Goal: Task Accomplishment & Management: Use online tool/utility

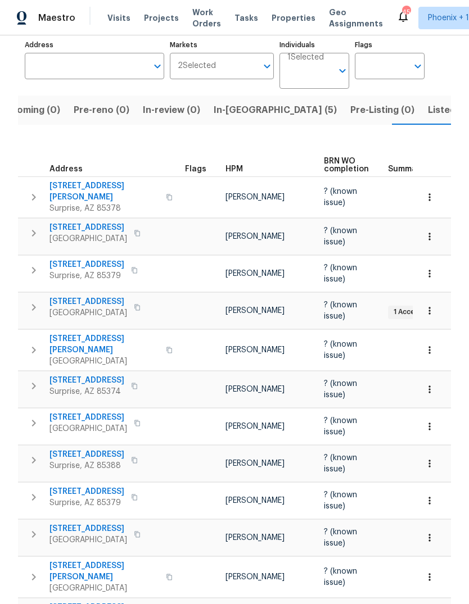
scroll to position [86, 0]
click at [93, 524] on span "12446 W Bajada Rd" at bounding box center [88, 529] width 78 height 11
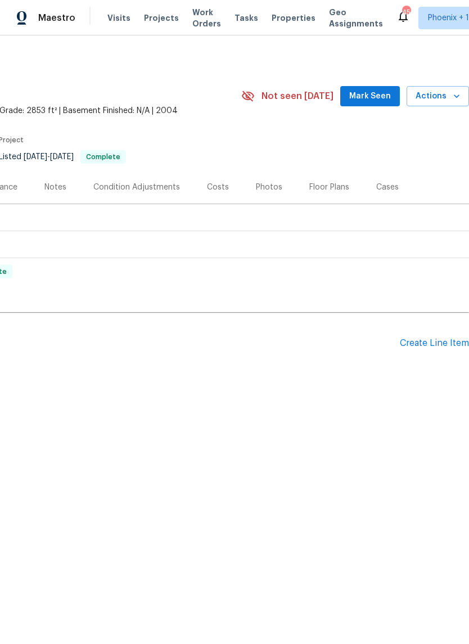
scroll to position [0, 166]
click at [446, 338] on div "Create Line Item" at bounding box center [434, 343] width 69 height 11
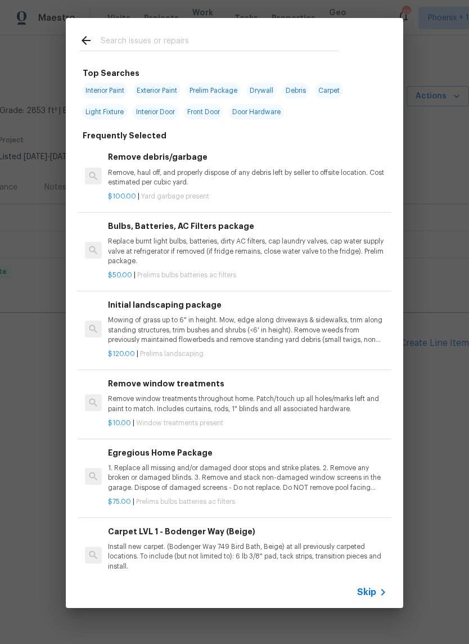
click at [48, 61] on div "Top Searches Interior Paint Exterior Paint Prelim Package Drywall Debris Carpet…" at bounding box center [234, 313] width 469 height 626
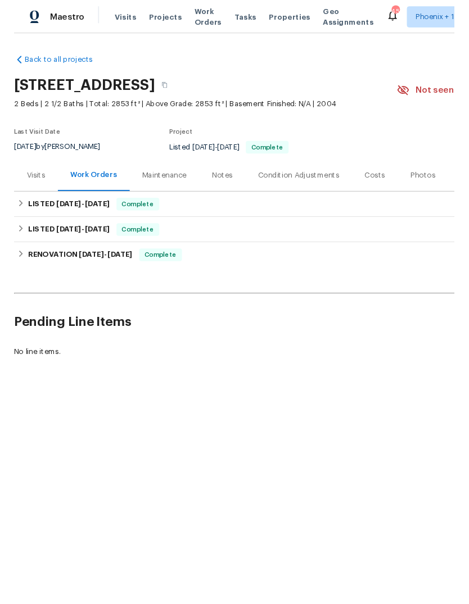
scroll to position [0, 0]
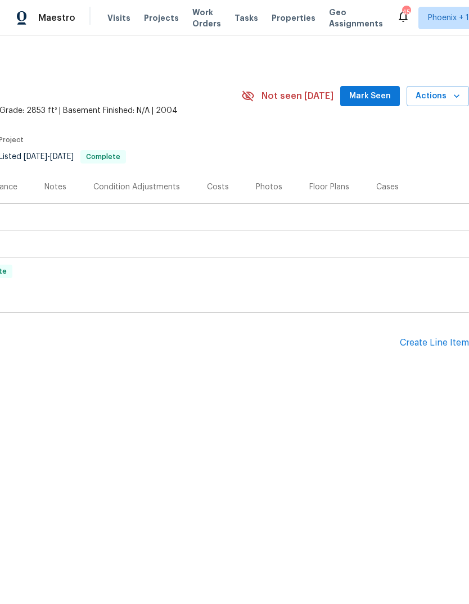
click at [439, 341] on div "Create Line Item" at bounding box center [434, 343] width 69 height 11
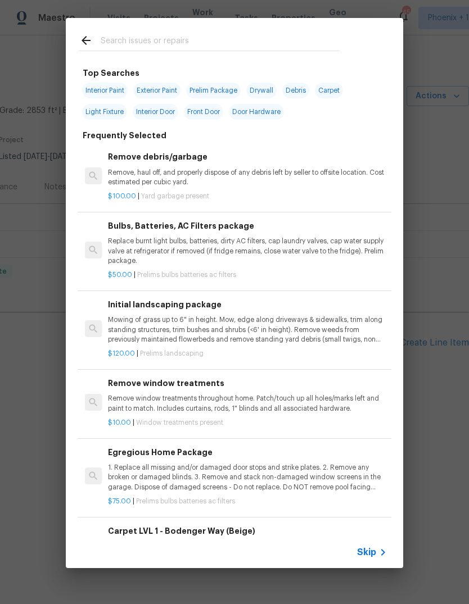
scroll to position [0, 166]
click at [163, 48] on input "text" at bounding box center [220, 42] width 238 height 17
type input "Lands"
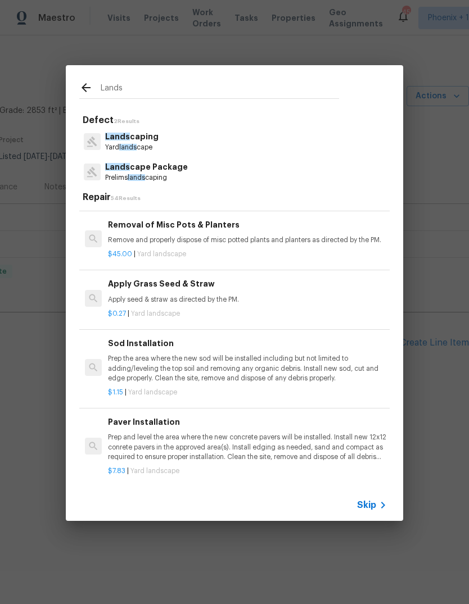
scroll to position [300, 0]
click at [236, 236] on p "Remove and properly dispose of misc potted plants and planters as directed by t…" at bounding box center [247, 241] width 279 height 10
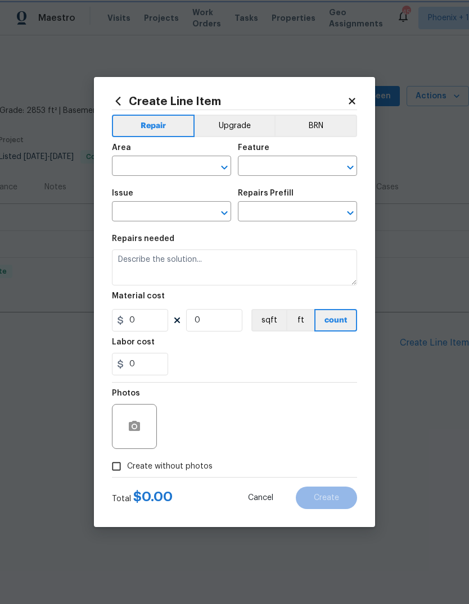
type input "Landscaping"
type input "Removal of Misc Pots & Planters $45.00"
type textarea "Remove and properly dispose of misc potted plants and planters as directed by t…"
type input "45"
type input "1"
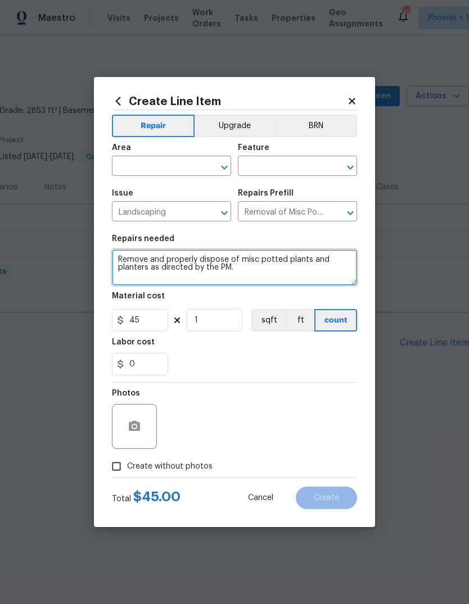
click at [123, 254] on textarea "Remove and properly dispose of misc potted plants and planters as directed by t…" at bounding box center [234, 268] width 245 height 36
click at [121, 254] on textarea "Remove and properly dispose of misc potted plants and planters as directed by t…" at bounding box center [234, 268] width 245 height 36
click at [120, 254] on textarea "Remove and properly dispose of misc potted plants and planters as directed by t…" at bounding box center [234, 268] width 245 height 36
type textarea "Please clean and inspect the small Koi pond at the backyard, fill it with water…"
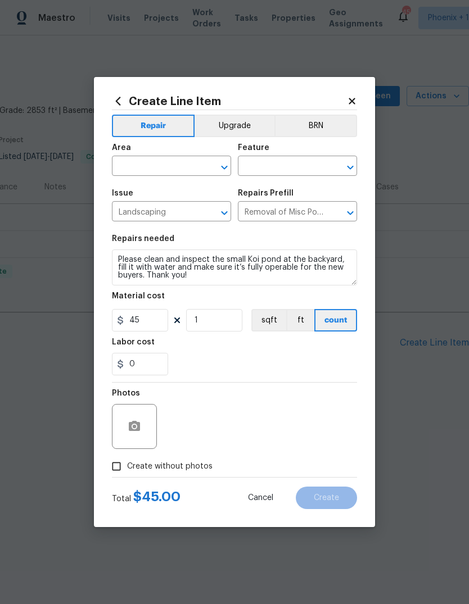
click at [159, 160] on input "text" at bounding box center [156, 167] width 88 height 17
click at [163, 192] on li "Back" at bounding box center [171, 192] width 119 height 19
type input "Back"
click at [280, 164] on input "text" at bounding box center [282, 167] width 88 height 17
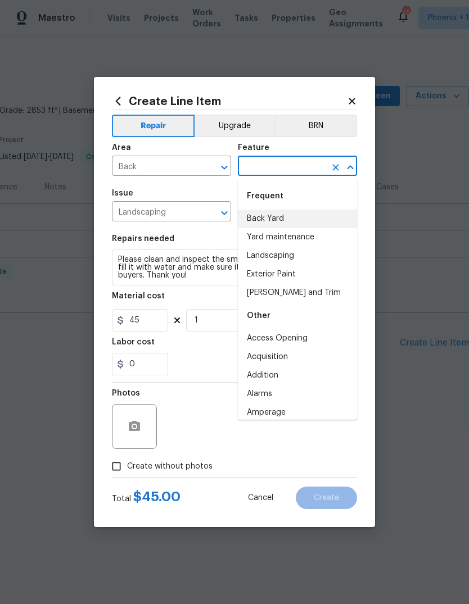
click at [273, 219] on li "Back Yard" at bounding box center [297, 219] width 119 height 19
type input "Back Yard"
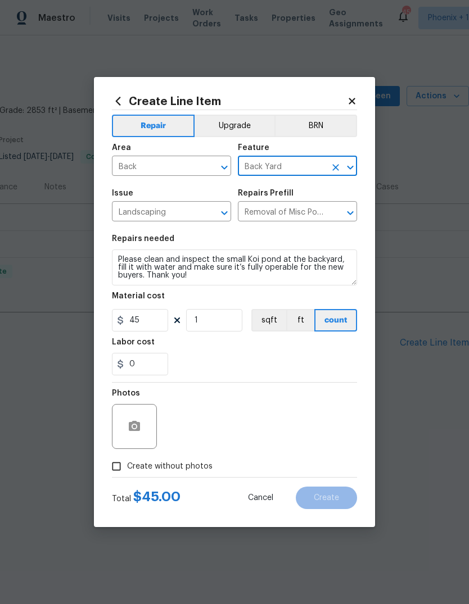
click at [323, 361] on div "0" at bounding box center [234, 364] width 245 height 22
click at [334, 214] on icon "Clear" at bounding box center [335, 213] width 7 height 7
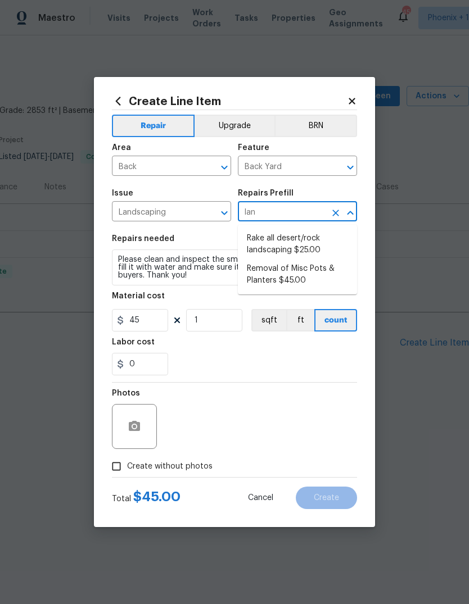
click at [301, 272] on li "Removal of Misc Pots & Planters $45.00" at bounding box center [297, 275] width 119 height 30
type input "Removal of Misc Pots & Planters $45.00"
type textarea "Remove and properly dispose of misc potted plants and planters as directed by t…"
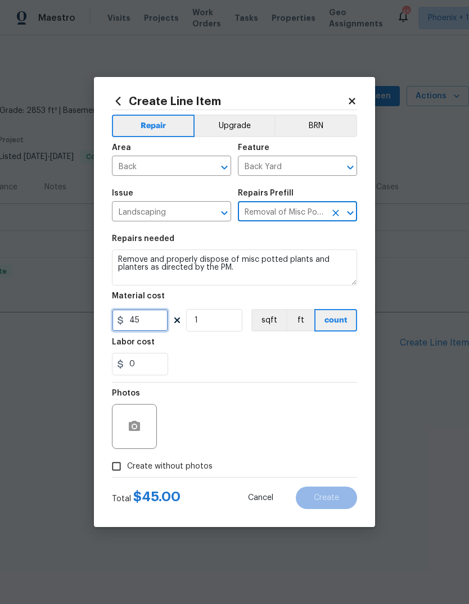
click at [153, 324] on input "45" at bounding box center [140, 320] width 56 height 22
type input "100"
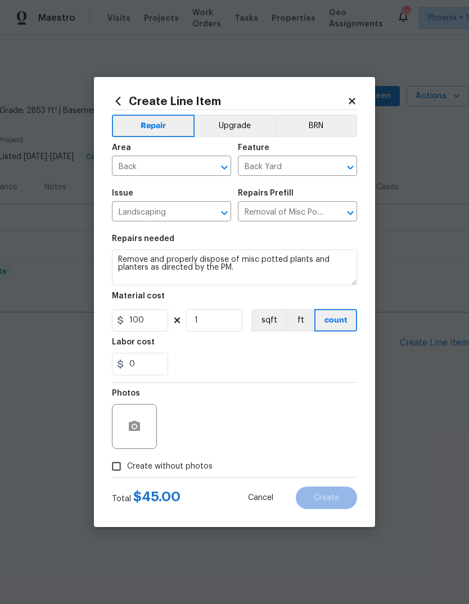
click at [260, 359] on div "0" at bounding box center [234, 364] width 245 height 22
click at [112, 465] on input "Create without photos" at bounding box center [116, 466] width 21 height 21
checkbox input "true"
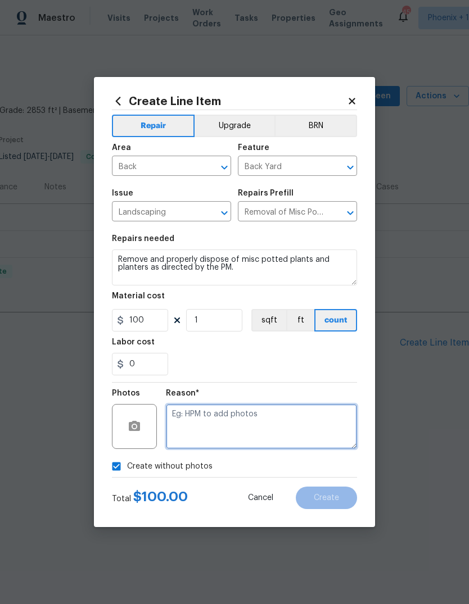
click at [283, 420] on textarea at bounding box center [261, 426] width 191 height 45
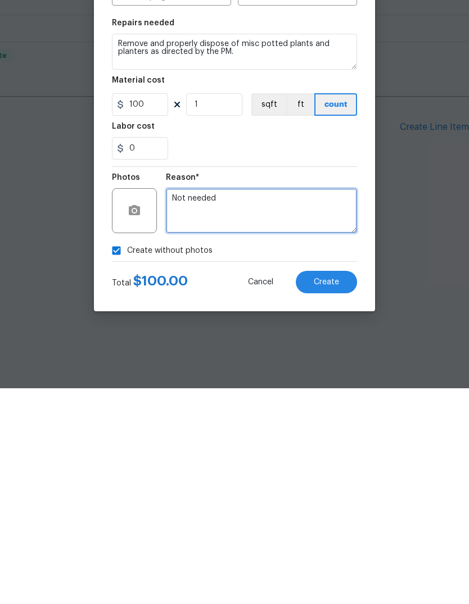
type textarea "Not needed"
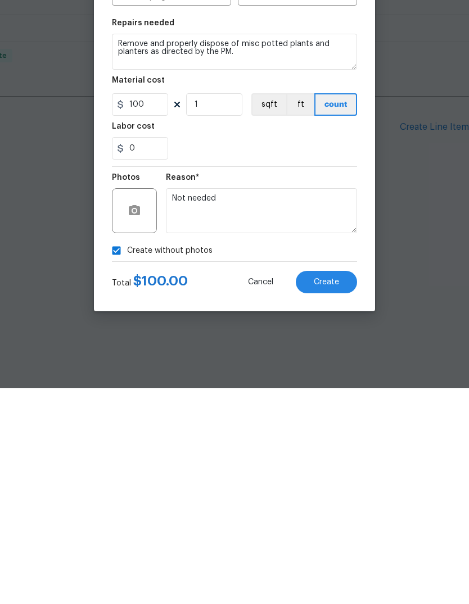
click at [360, 251] on div "Create Line Item Repair Upgrade BRN Area Back ​ Feature Back Yard ​ Issue Lands…" at bounding box center [234, 302] width 281 height 450
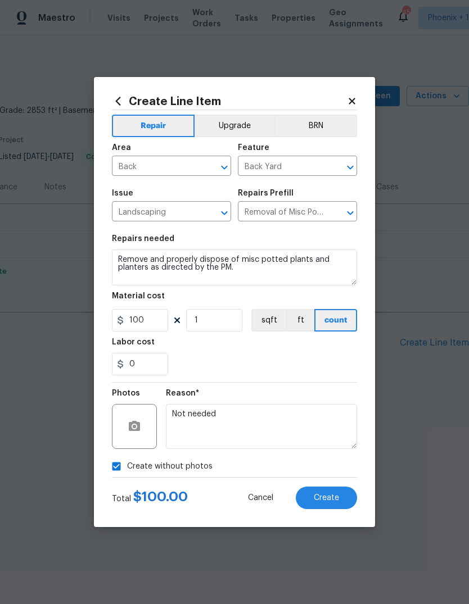
click at [332, 501] on span "Create" at bounding box center [326, 498] width 25 height 8
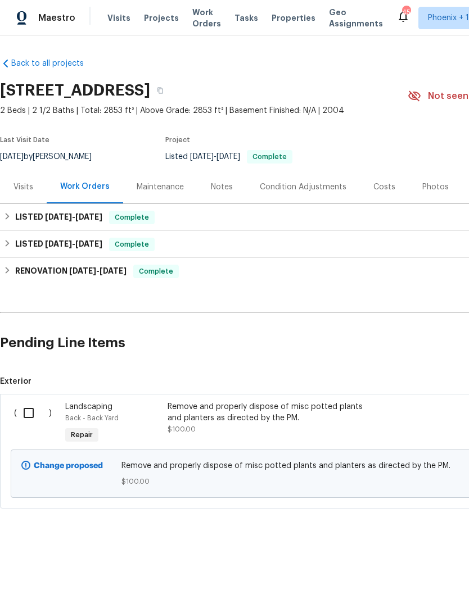
scroll to position [0, 0]
click at [32, 412] on input "checkbox" at bounding box center [33, 413] width 32 height 24
checkbox input "true"
click at [413, 570] on span "Create Work Order" at bounding box center [404, 576] width 75 height 14
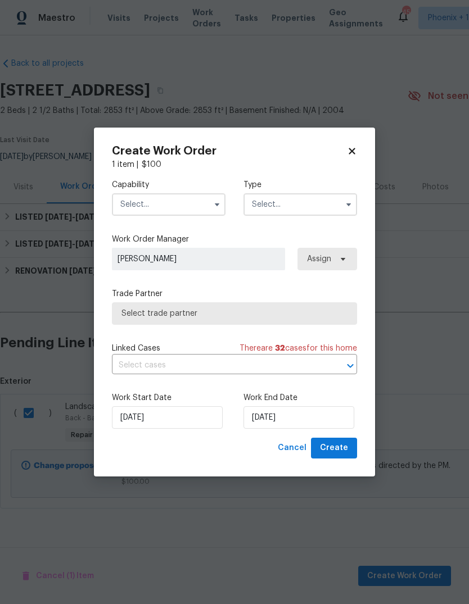
click at [183, 204] on input "text" at bounding box center [169, 204] width 114 height 22
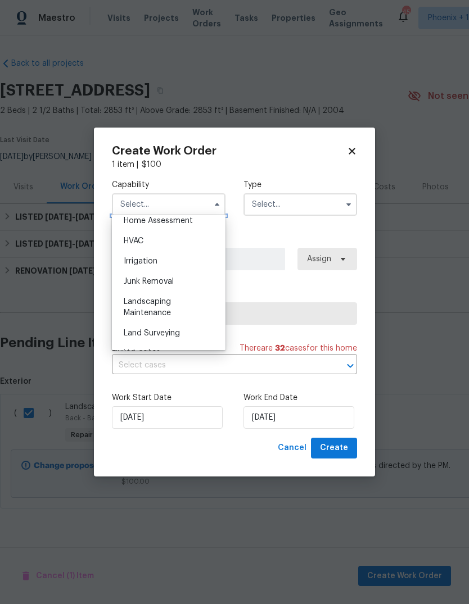
scroll to position [671, 0]
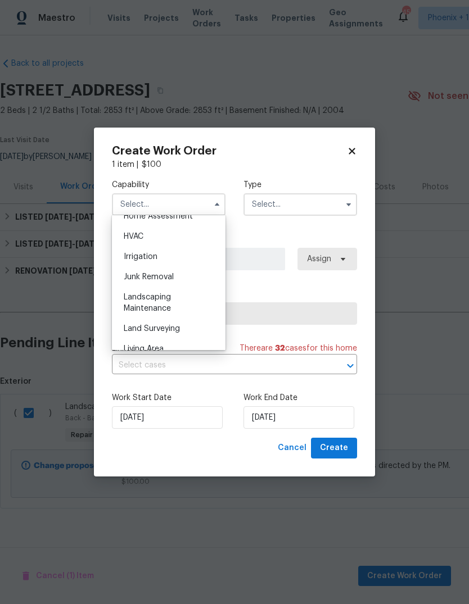
click at [166, 305] on span "Landscaping Maintenance" at bounding box center [147, 302] width 47 height 19
type input "Landscaping Maintenance"
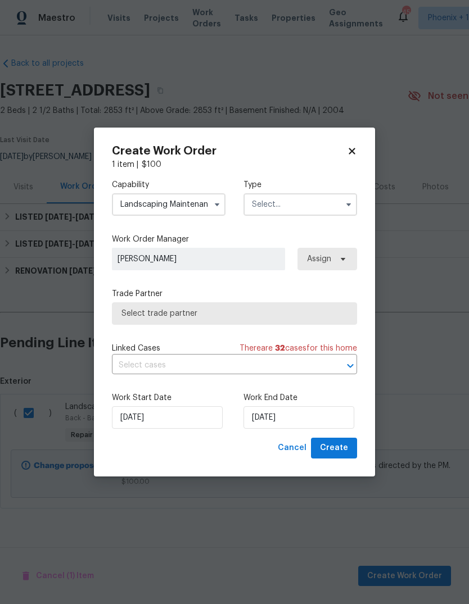
click at [332, 204] on input "text" at bounding box center [300, 204] width 114 height 22
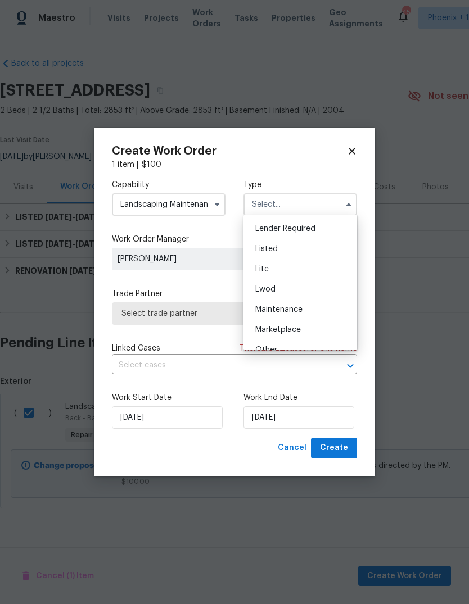
scroll to position [98, 0]
click at [304, 256] on div "Listed" at bounding box center [300, 251] width 108 height 20
type input "Listed"
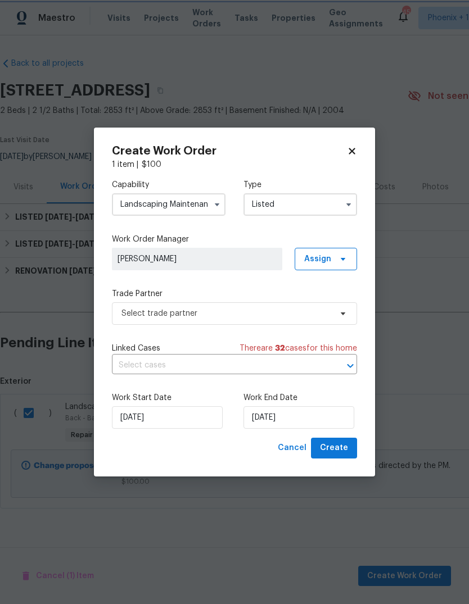
scroll to position [0, 0]
click at [338, 265] on span "Assign" at bounding box center [326, 259] width 62 height 22
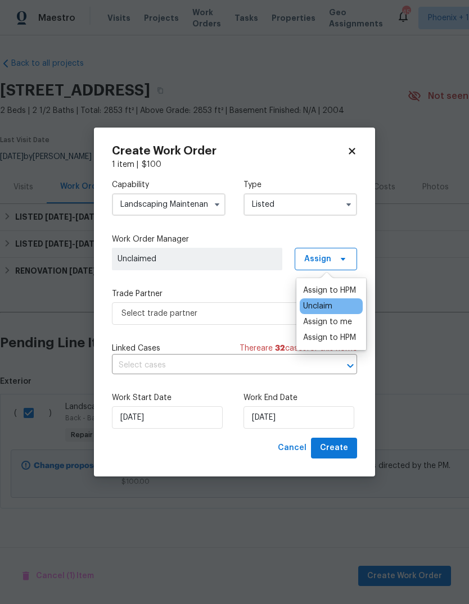
click at [347, 322] on div "Assign to me" at bounding box center [327, 322] width 49 height 11
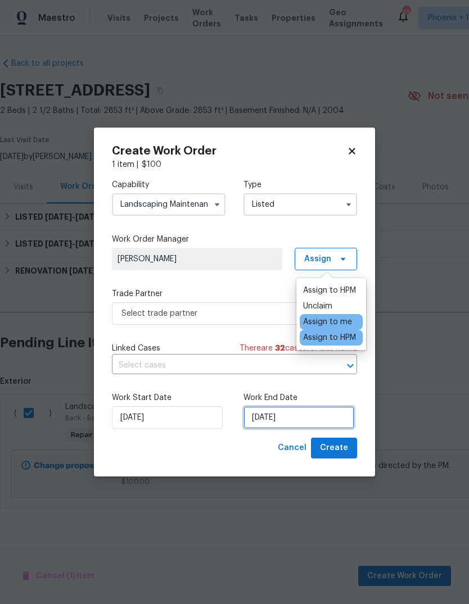
click at [308, 419] on input "[DATE]" at bounding box center [298, 417] width 111 height 22
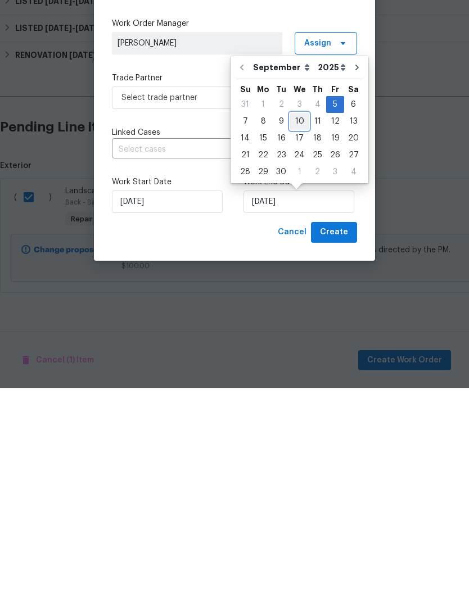
click at [293, 329] on div "10" at bounding box center [299, 337] width 19 height 16
type input "[DATE]"
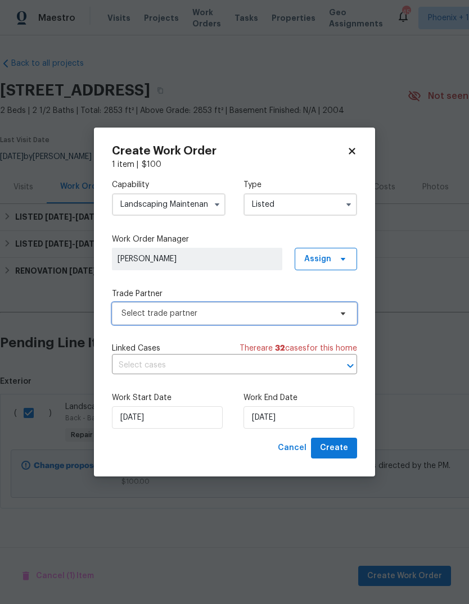
click at [343, 313] on icon at bounding box center [343, 314] width 4 height 3
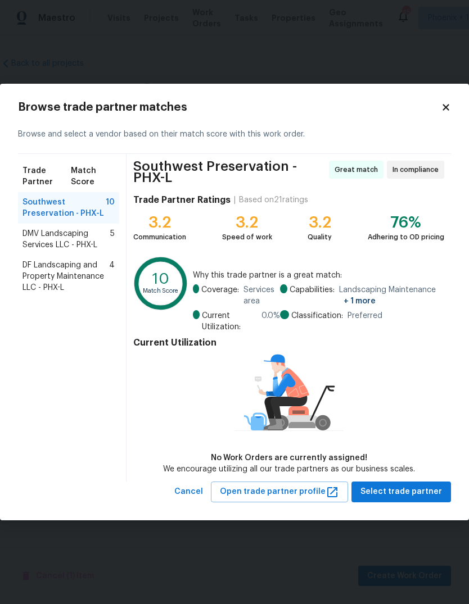
click at [69, 275] on span "DF Landscaping and Property Maintenance LLC - PHX-L" at bounding box center [65, 277] width 87 height 34
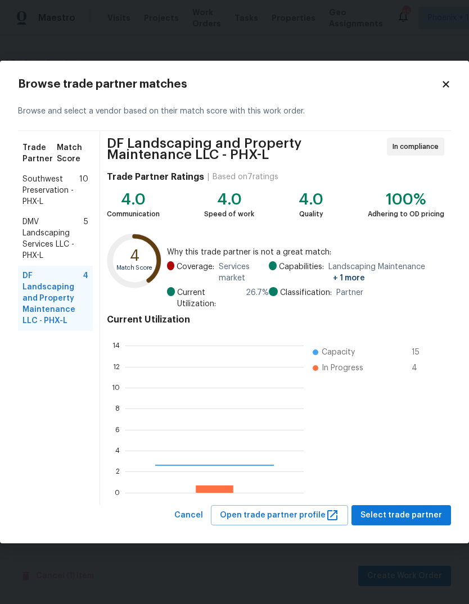
scroll to position [157, 178]
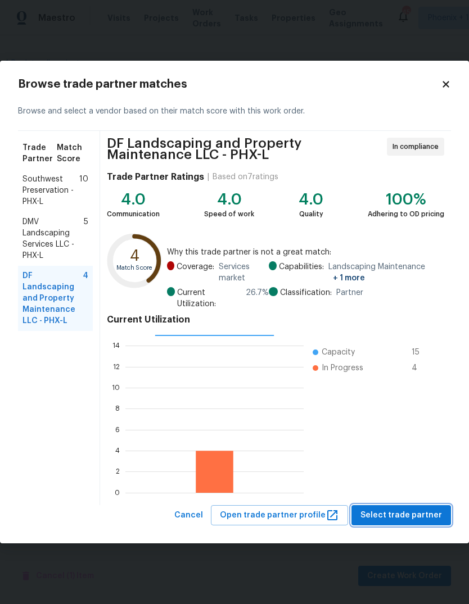
click at [431, 516] on span "Select trade partner" at bounding box center [401, 516] width 82 height 14
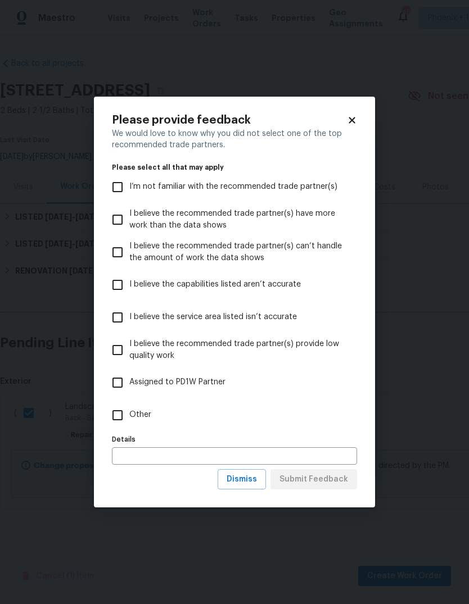
click at [120, 410] on input "Other" at bounding box center [118, 416] width 24 height 24
checkbox input "true"
click at [213, 453] on input "text" at bounding box center [234, 455] width 245 height 17
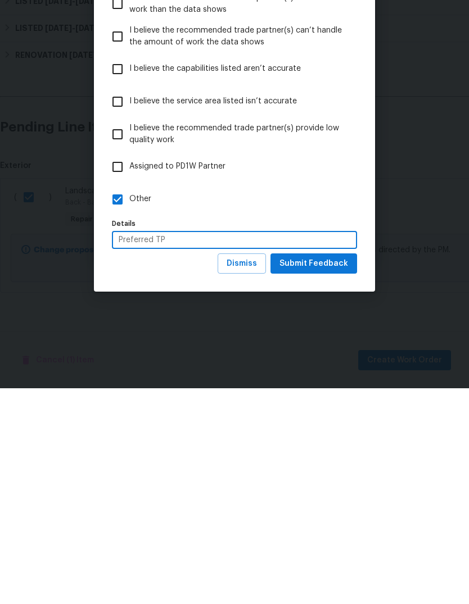
type input "Preferred TP"
click at [329, 473] on span "Submit Feedback" at bounding box center [313, 480] width 69 height 14
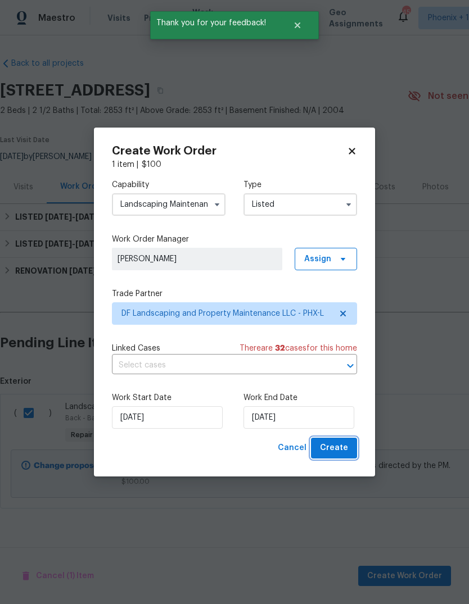
click at [338, 449] on span "Create" at bounding box center [334, 448] width 28 height 14
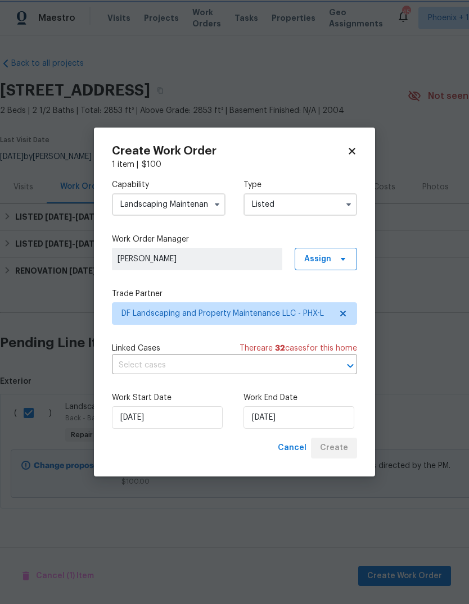
checkbox input "false"
